Goal: Task Accomplishment & Management: Manage account settings

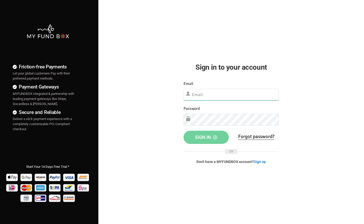
type input "[EMAIL_ADDRESS][DOMAIN_NAME]"
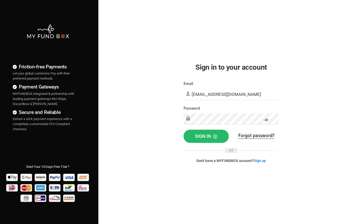
click at [206, 130] on div "Something Went Wrong.Please close the browser and open again Your Donation info…" at bounding box center [231, 126] width 106 height 100
click at [204, 135] on span "Sign in" at bounding box center [206, 135] width 22 height 5
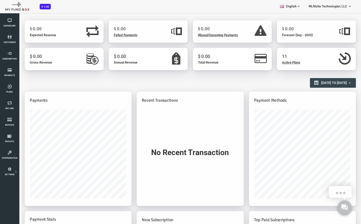
click at [250, 6] on div "BID OBID Orphan GID [GEOGRAPHIC_DATA] Payment Status Partner OID Subscription C…" at bounding box center [178, 6] width 356 height 13
